Goal: Task Accomplishment & Management: Manage account settings

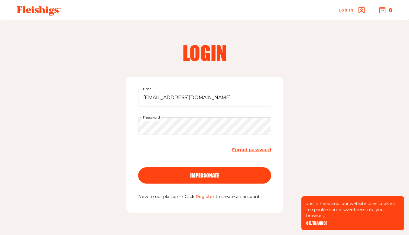
click at [227, 172] on div "impersonate" at bounding box center [204, 174] width 109 height 5
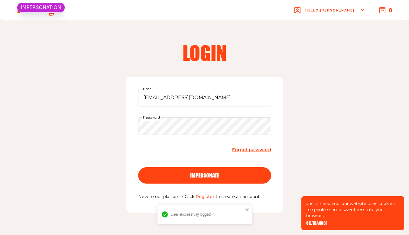
click at [315, 221] on span "OK, THANKS!" at bounding box center [316, 219] width 21 height 4
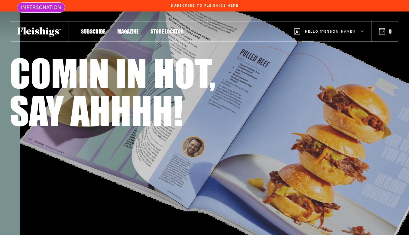
click at [349, 31] on span "Hello, [PERSON_NAME] !" at bounding box center [330, 36] width 51 height 14
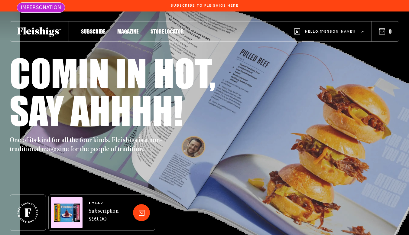
click at [336, 58] on span "My Account" at bounding box center [320, 59] width 34 height 7
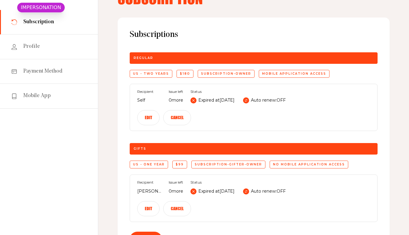
scroll to position [48, 0]
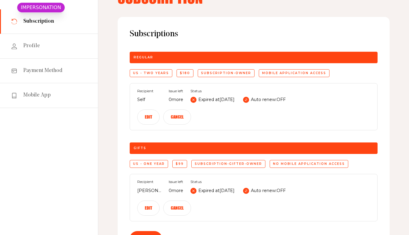
click at [159, 109] on button "Edit" at bounding box center [148, 116] width 22 height 15
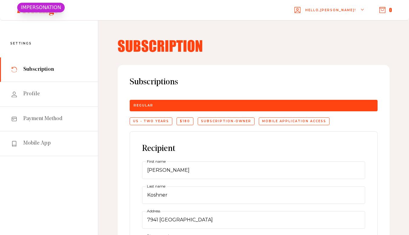
scroll to position [0, 0]
